Goal: Task Accomplishment & Management: Manage account settings

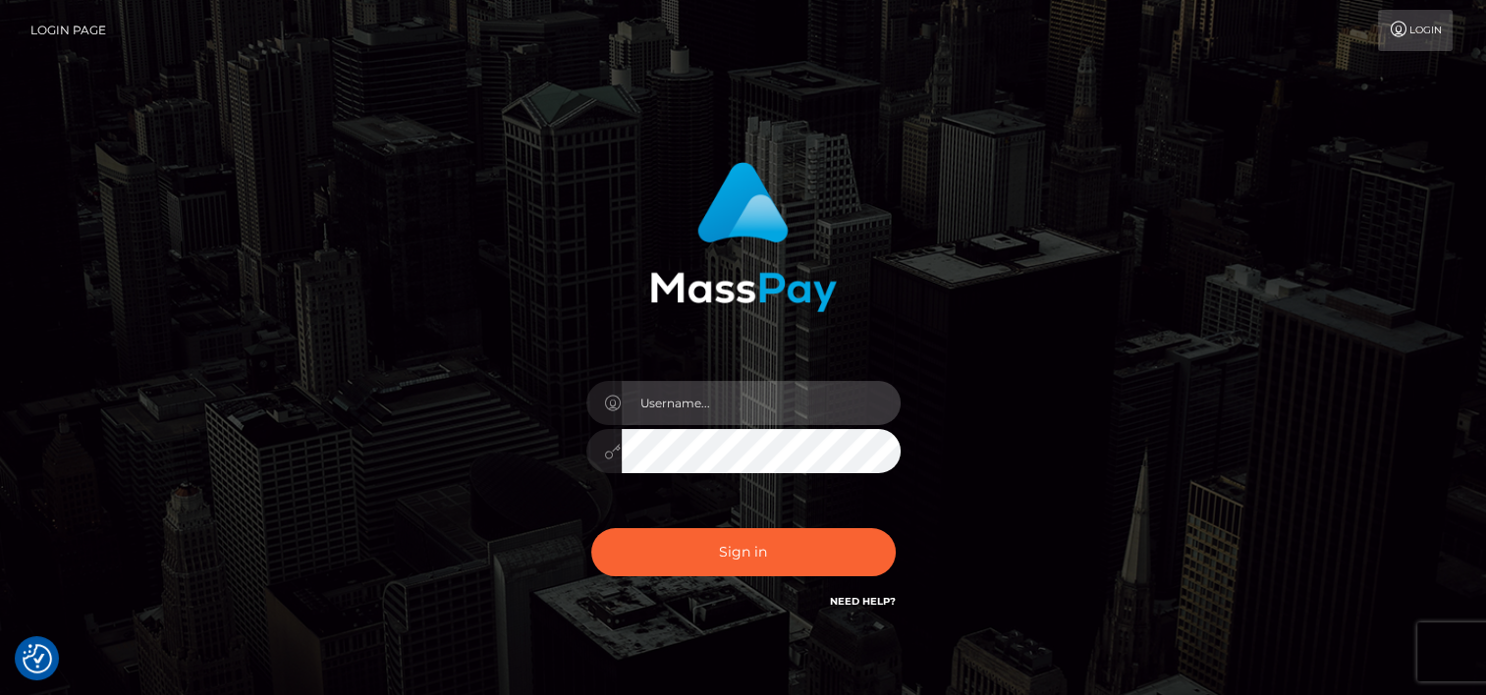
click at [712, 405] on input "text" at bounding box center [761, 403] width 279 height 44
type input "tammyk.cforth"
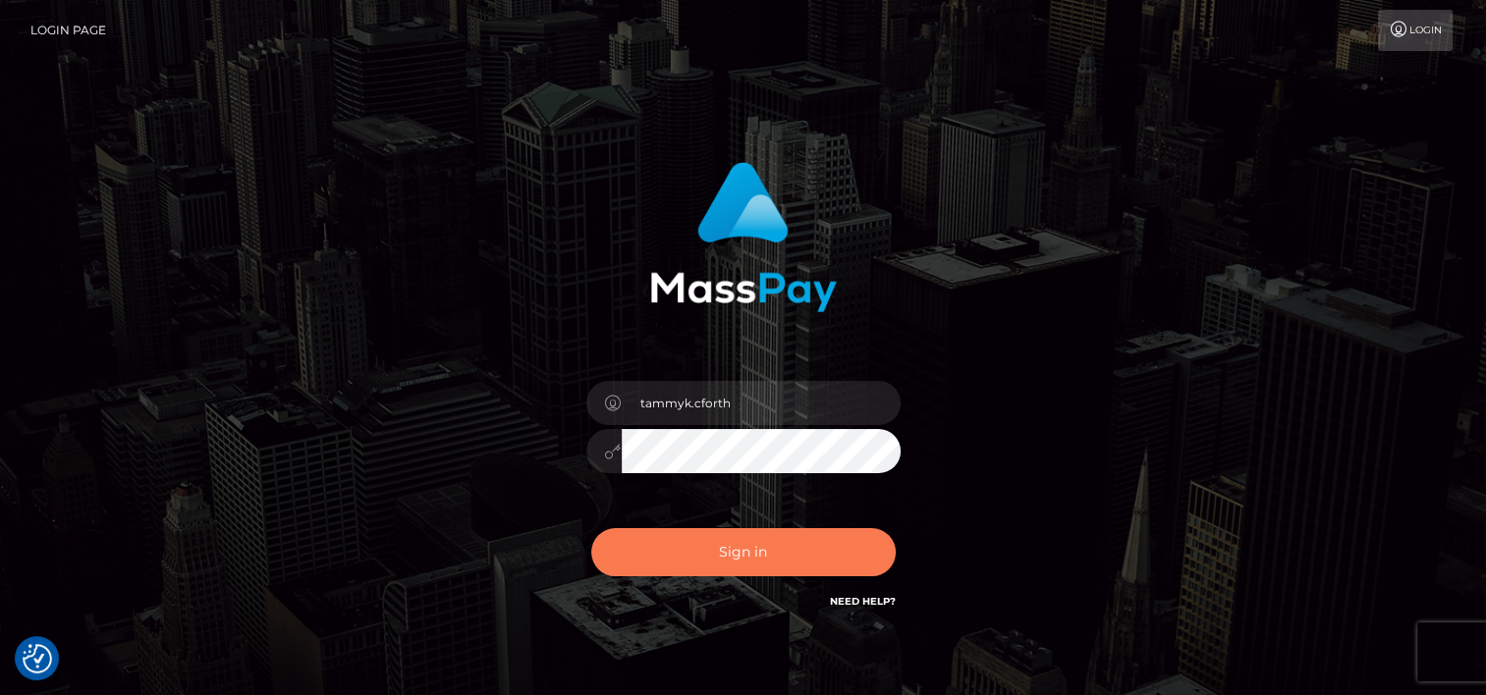
click at [746, 549] on button "Sign in" at bounding box center [743, 552] width 304 height 48
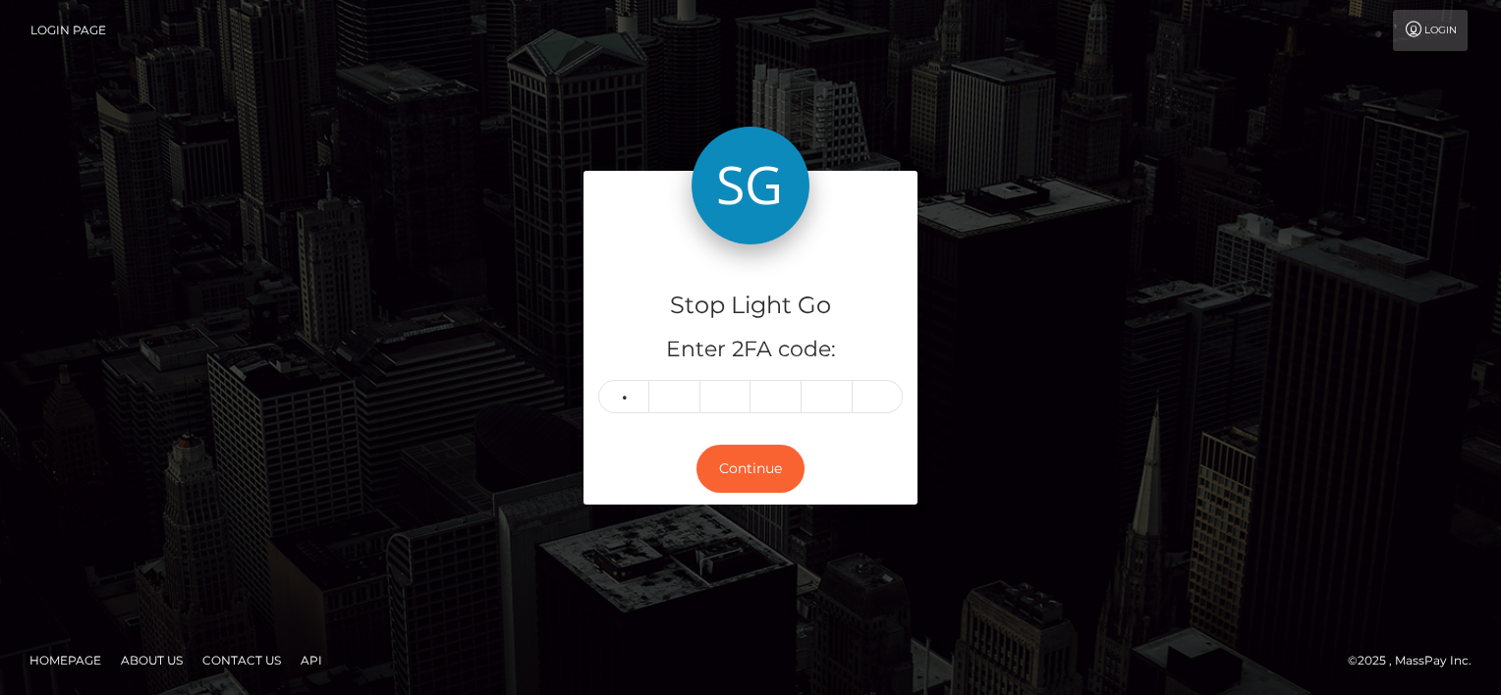
type input "6"
type input "5"
type input "6"
type input "9"
type input "3"
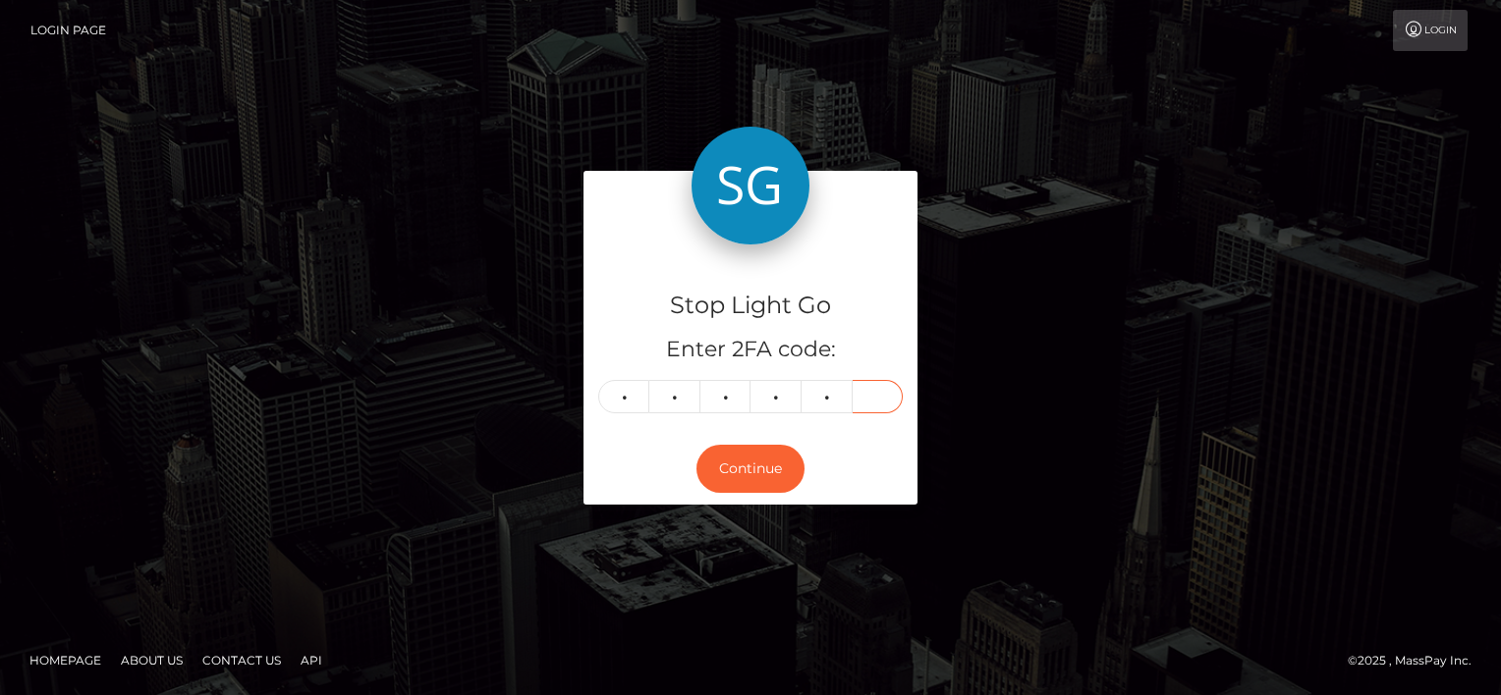
type input "8"
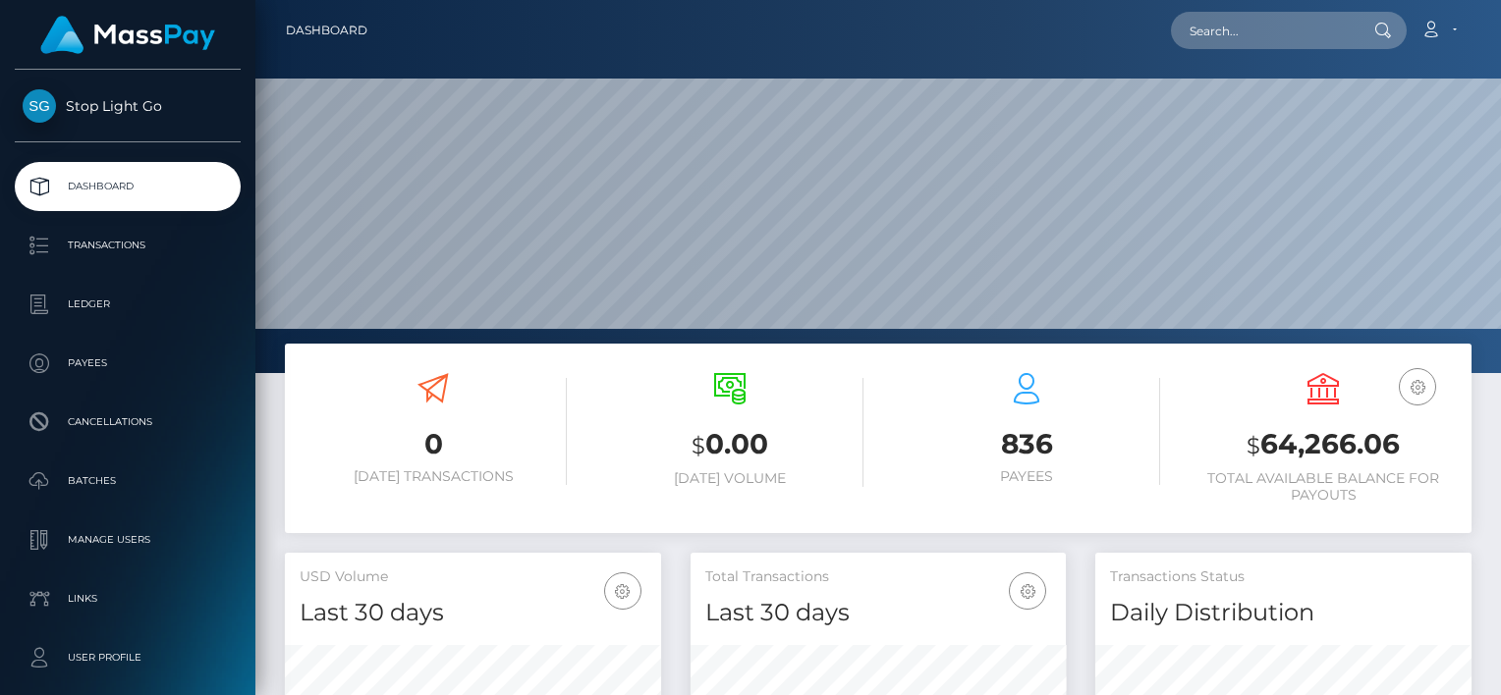
scroll to position [348, 376]
